Goal: Navigation & Orientation: Find specific page/section

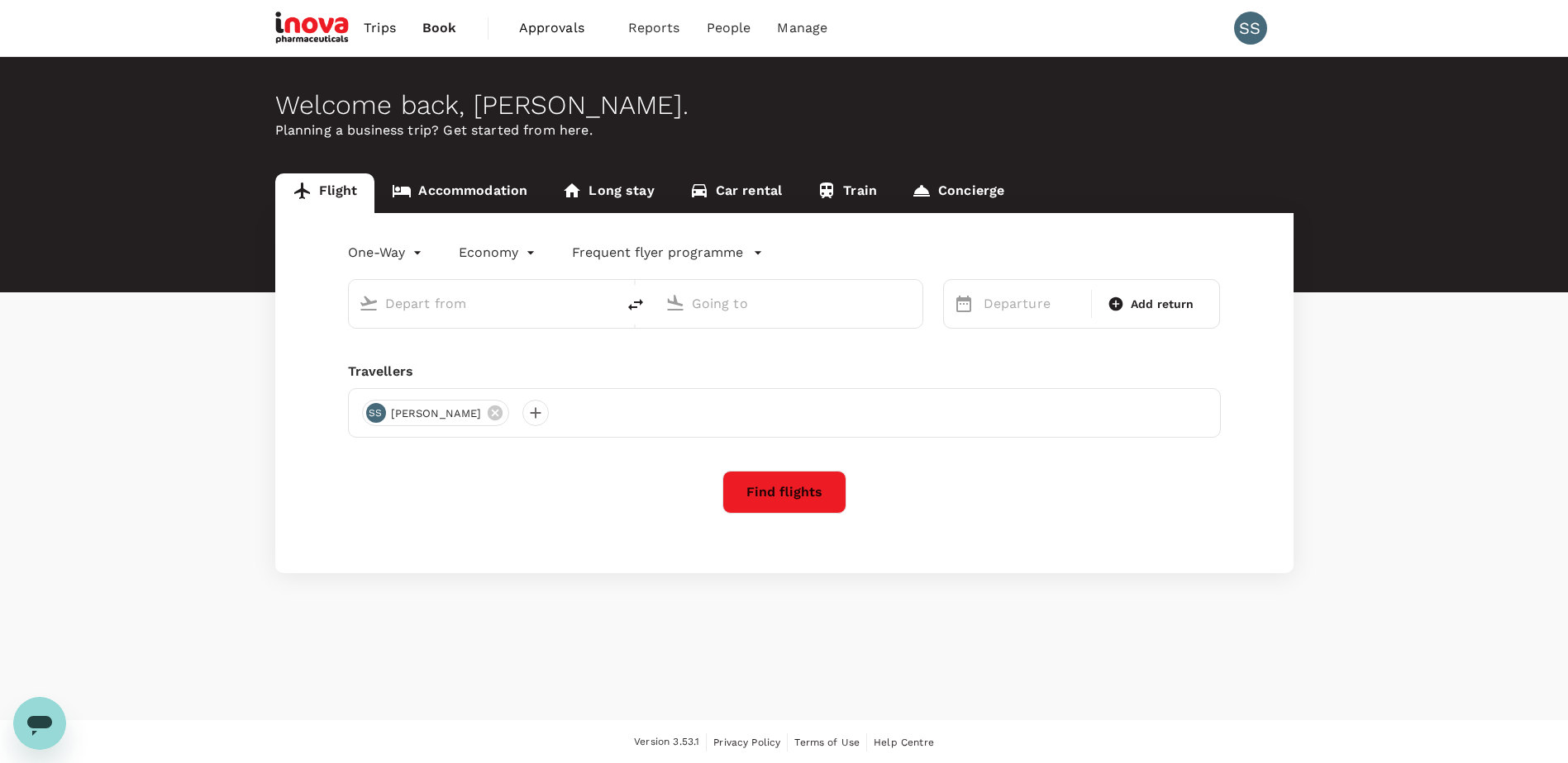
drag, startPoint x: 1540, startPoint y: 1, endPoint x: 816, endPoint y: 112, distance: 732.5
click at [816, 112] on div "Welcome back , Sivabalan ." at bounding box center [784, 105] width 1018 height 31
click at [545, 30] on span "Approvals" at bounding box center [560, 27] width 82 height 20
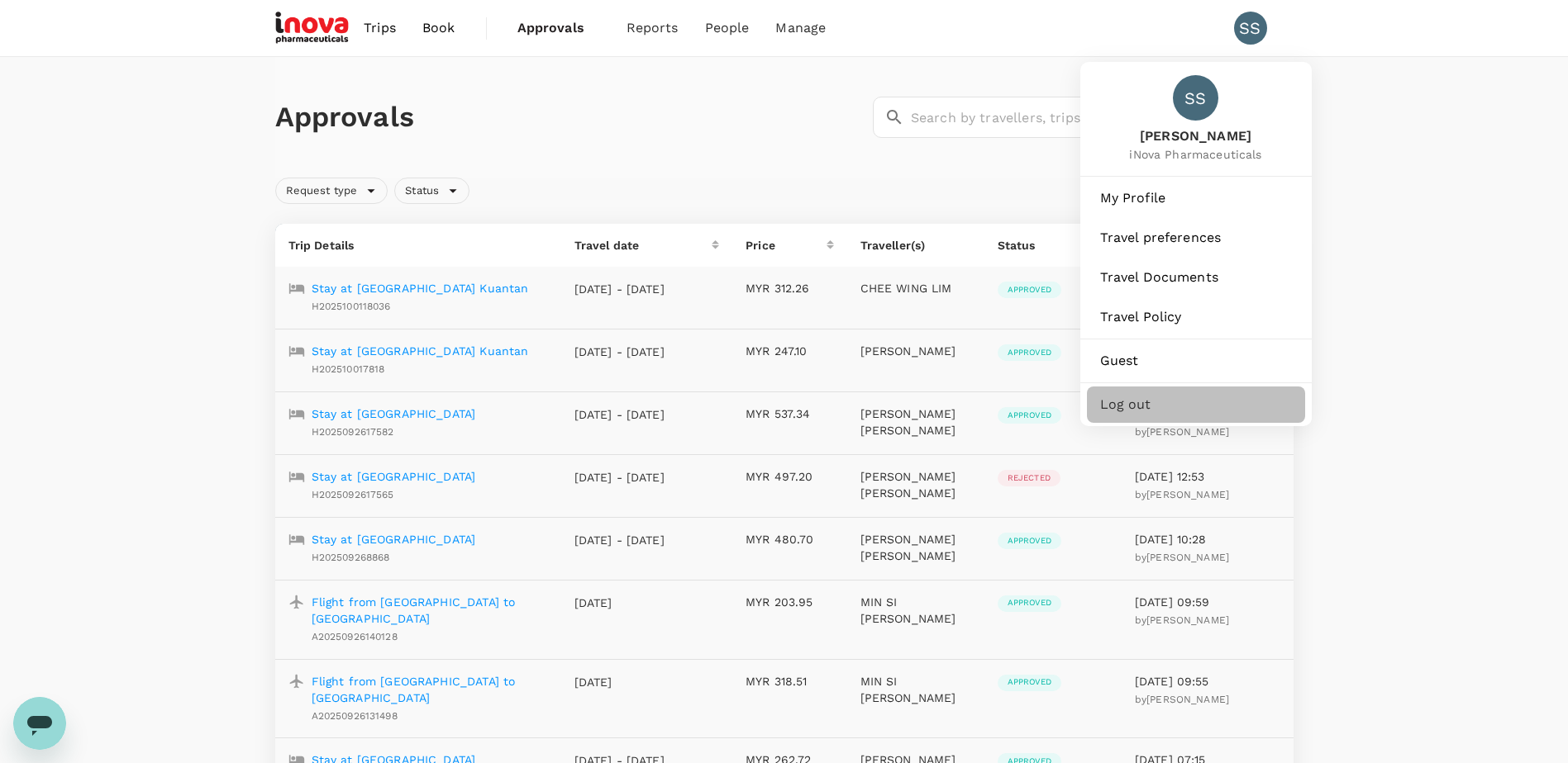
click at [1128, 403] on span "Log out" at bounding box center [1196, 404] width 192 height 20
